Goal: Task Accomplishment & Management: Manage account settings

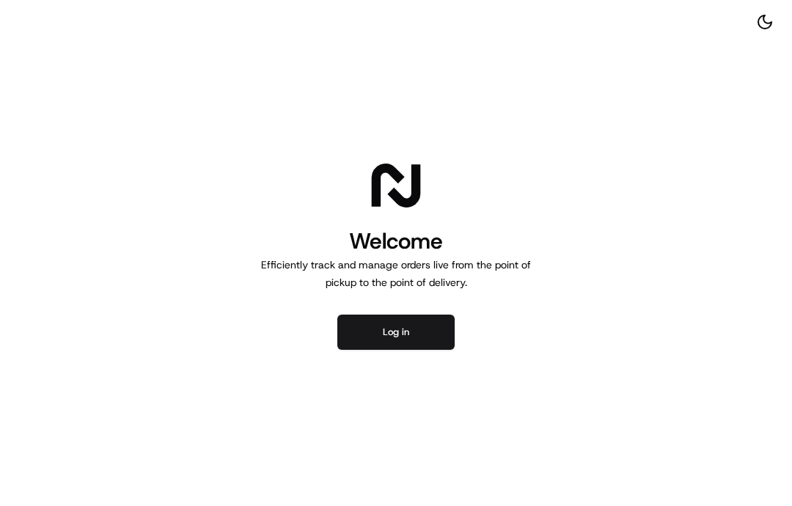
click at [408, 322] on button "Log in" at bounding box center [395, 331] width 117 height 35
